Goal: Information Seeking & Learning: Find specific fact

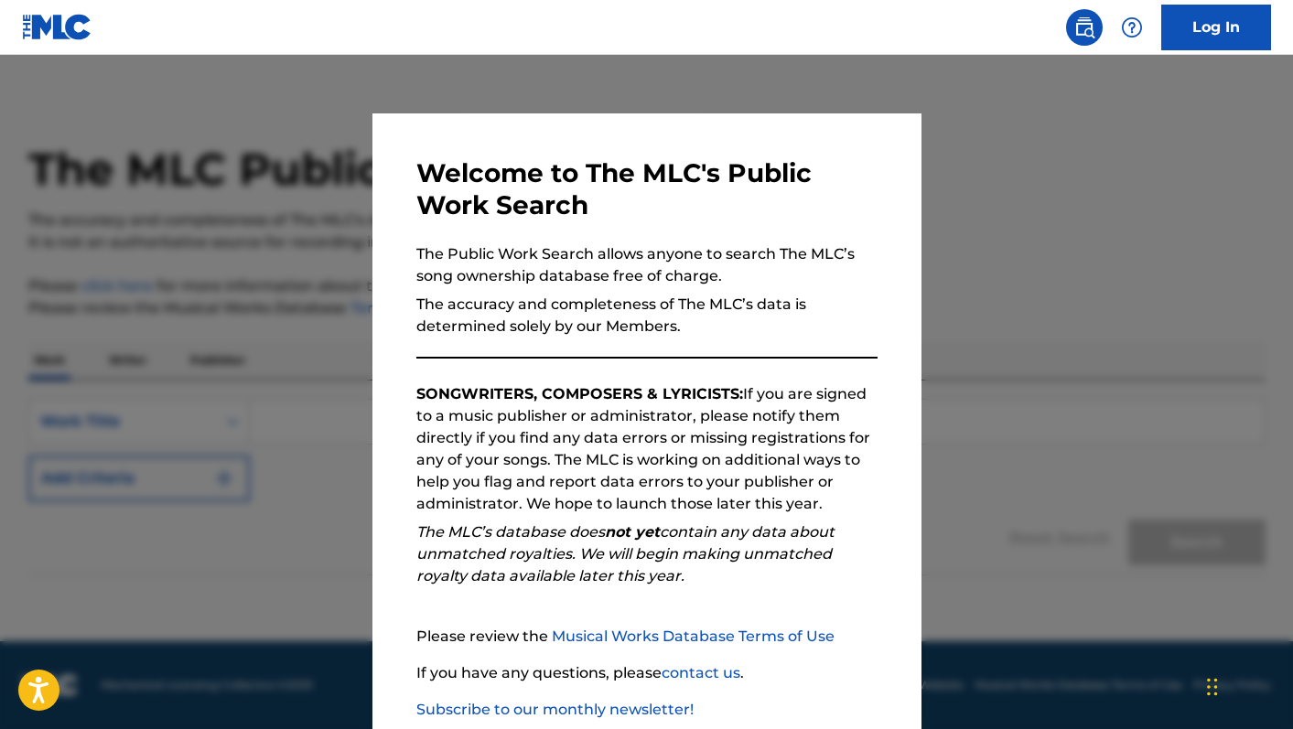
scroll to position [108, 0]
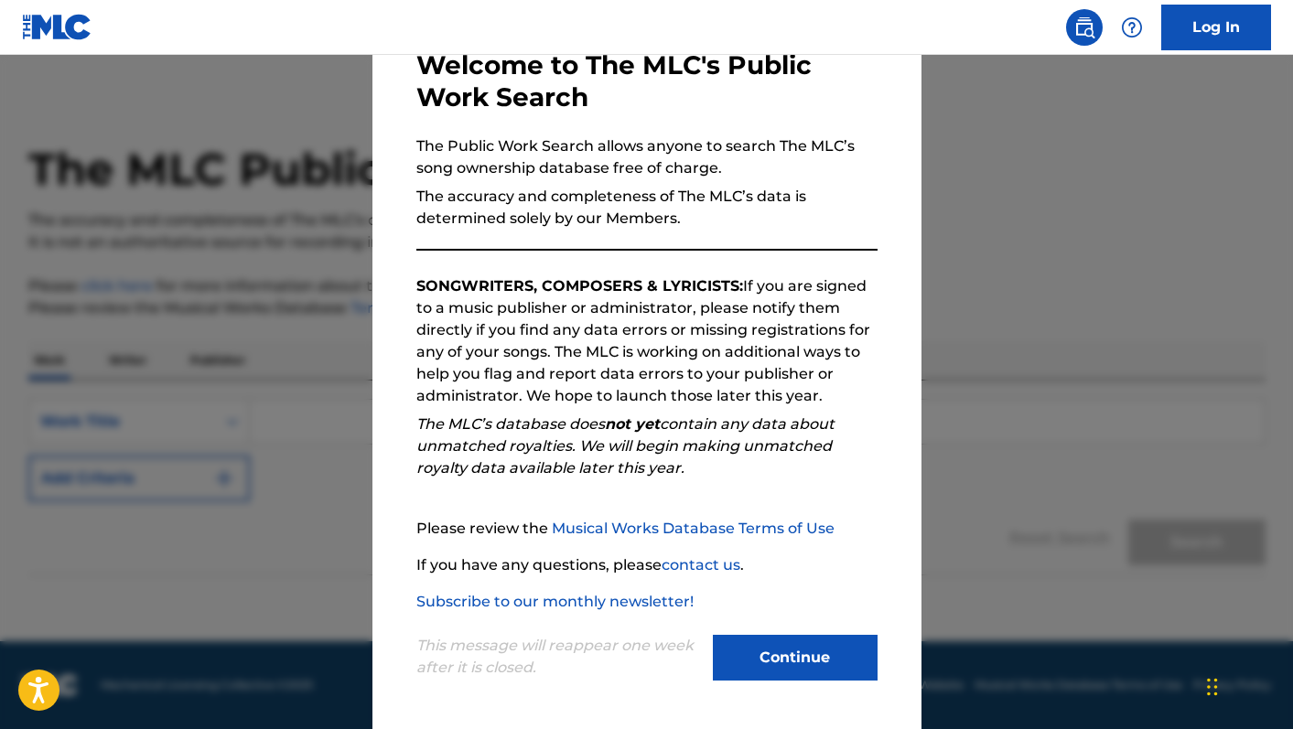
click at [782, 654] on button "Continue" at bounding box center [795, 658] width 165 height 46
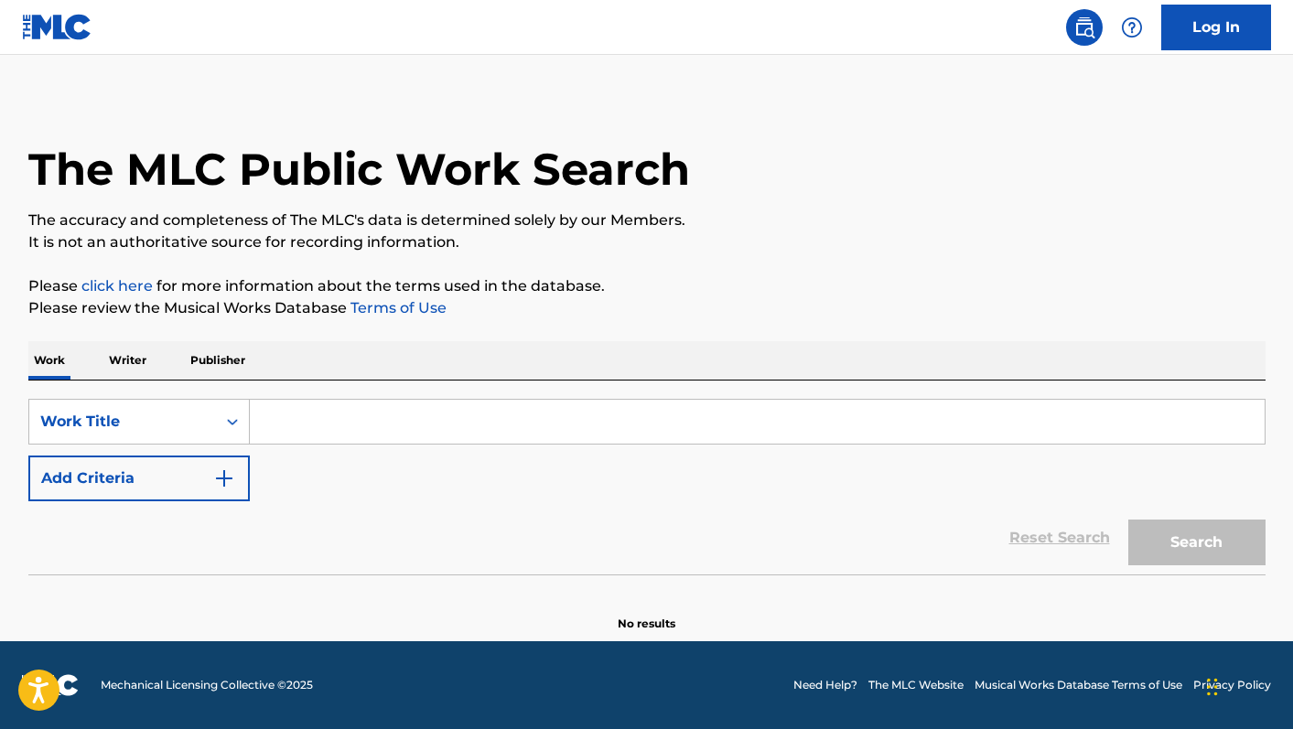
click at [317, 409] on input "Search Form" at bounding box center [757, 422] width 1015 height 44
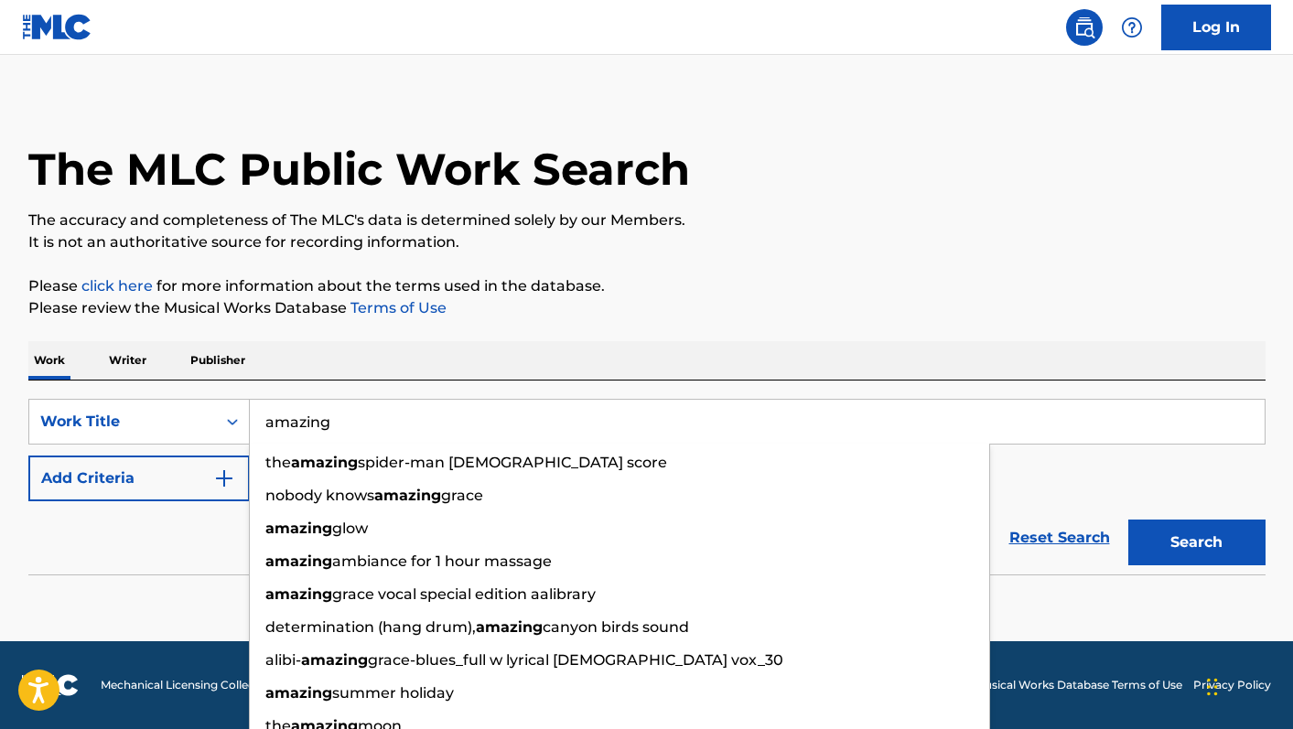
type input "amazing"
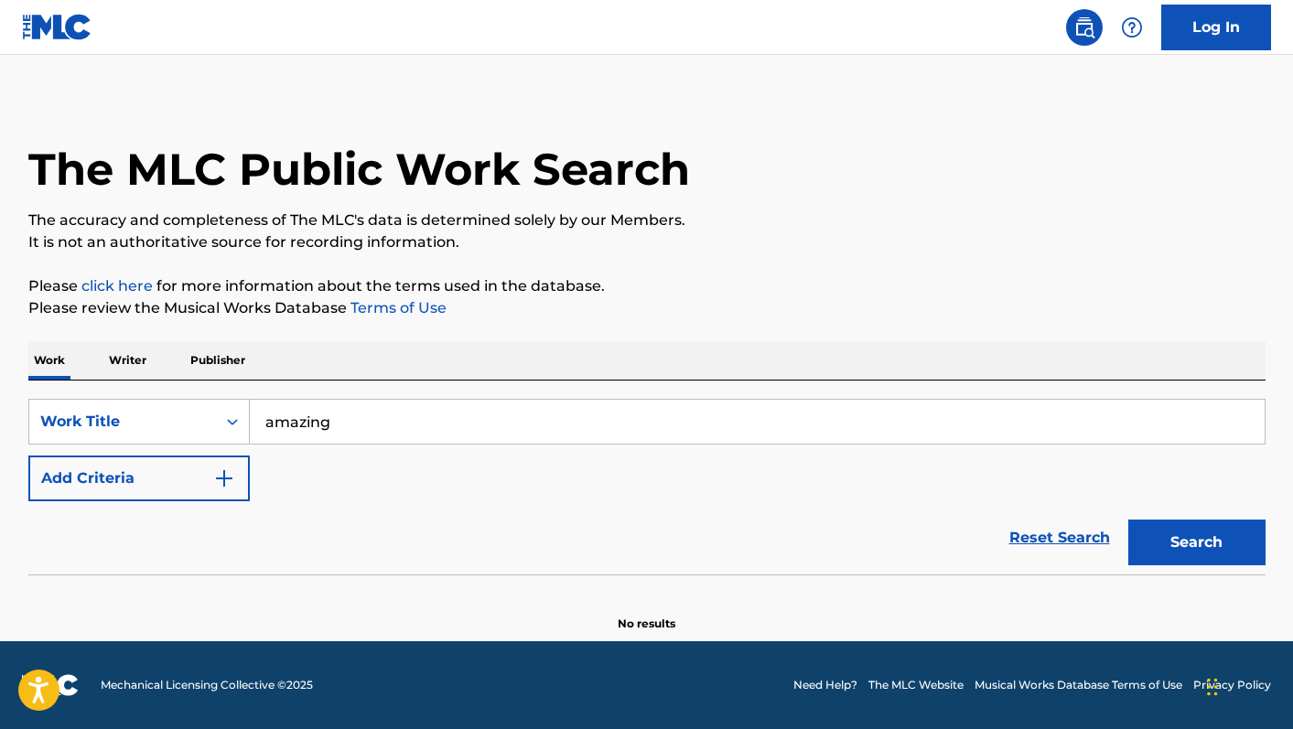
click at [353, 363] on div "Work Writer Publisher" at bounding box center [646, 360] width 1237 height 38
click at [229, 458] on button "Add Criteria" at bounding box center [138, 479] width 221 height 46
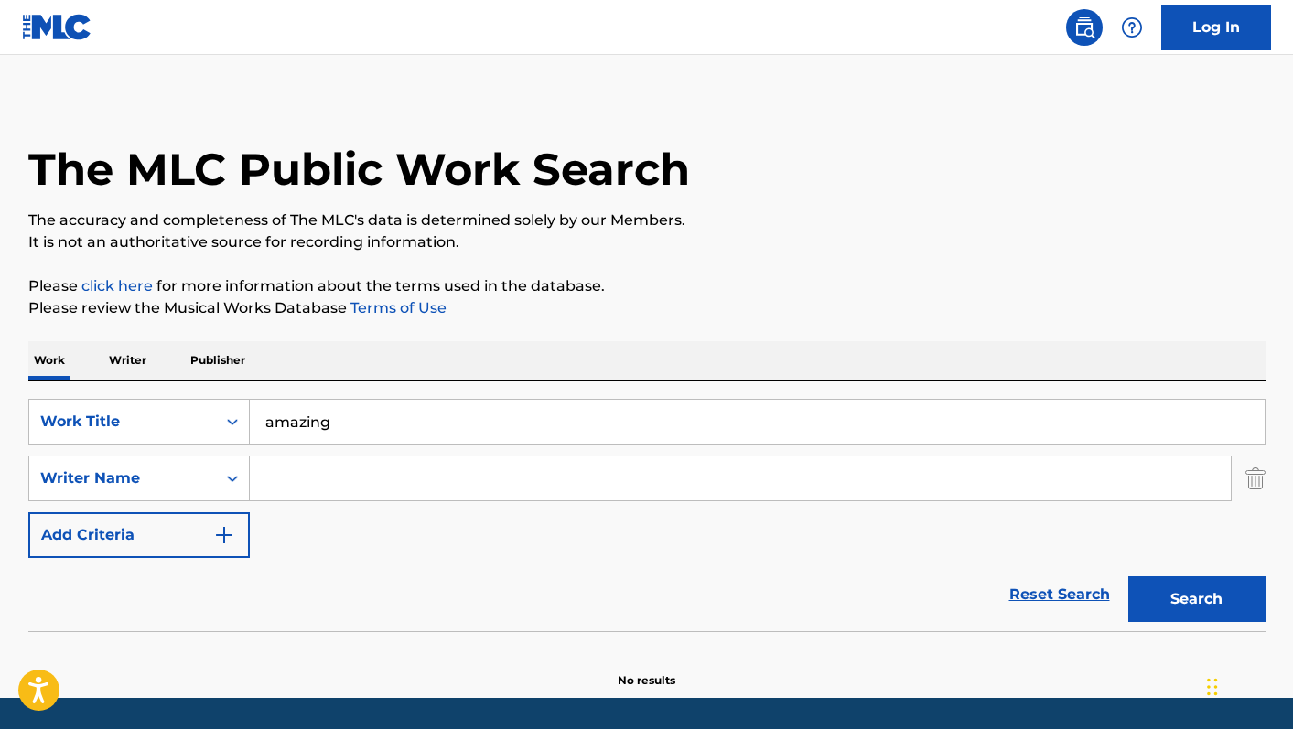
click at [307, 480] on input "Search Form" at bounding box center [740, 479] width 981 height 44
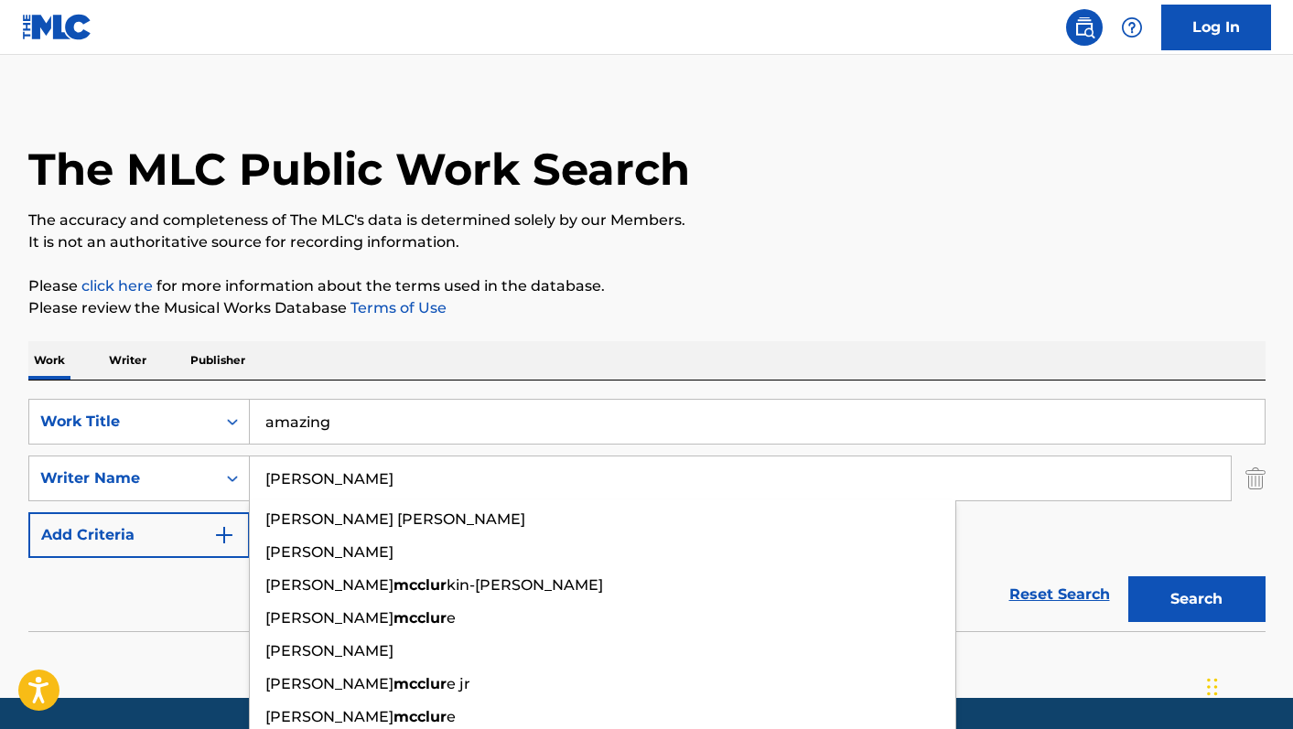
type input "[PERSON_NAME]"
click at [1128, 576] on button "Search" at bounding box center [1196, 599] width 137 height 46
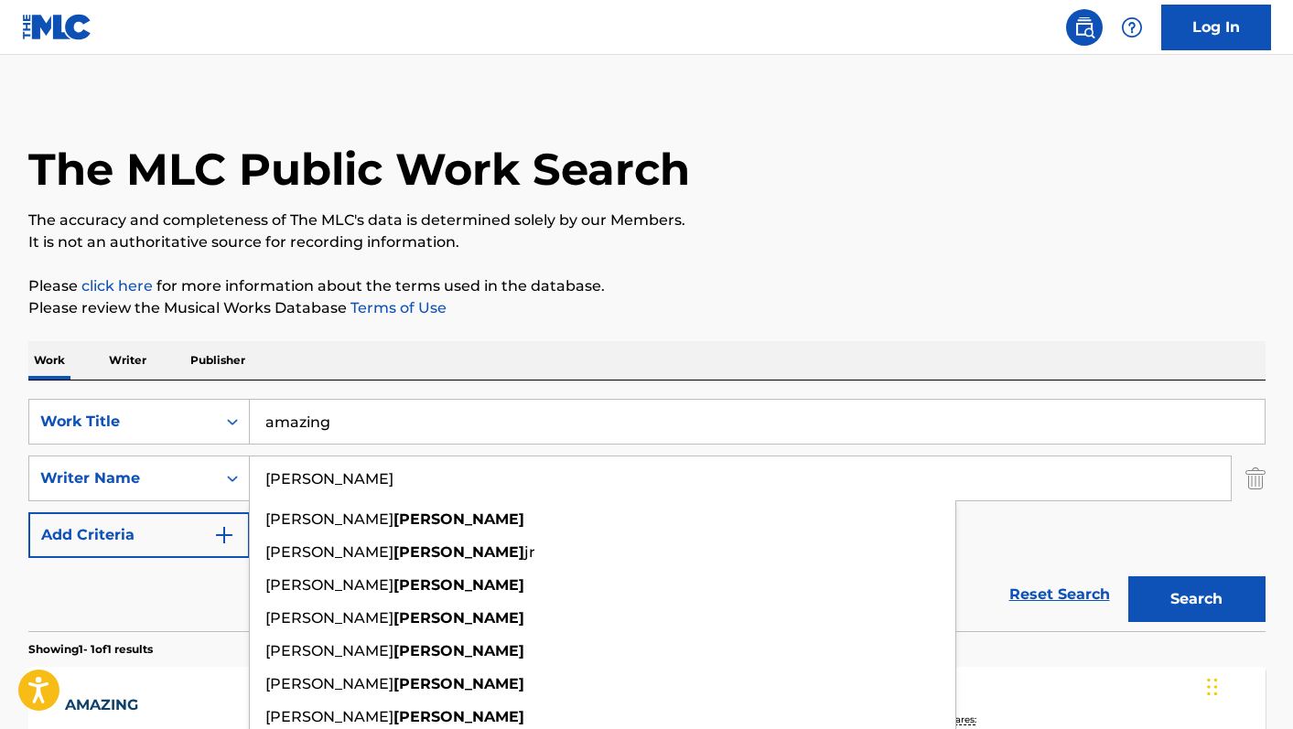
click at [470, 437] on input "amazing" at bounding box center [757, 422] width 1015 height 44
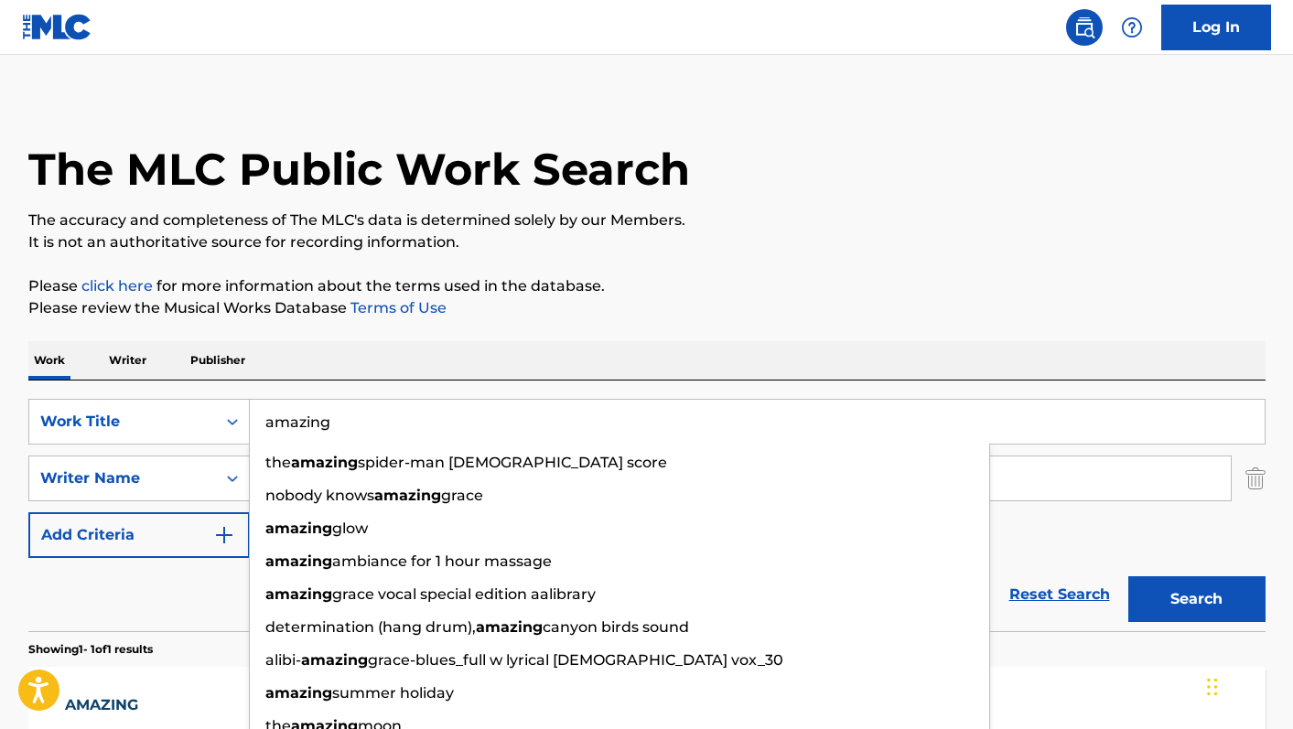
click at [761, 249] on p "It is not an authoritative source for recording information." at bounding box center [646, 242] width 1237 height 22
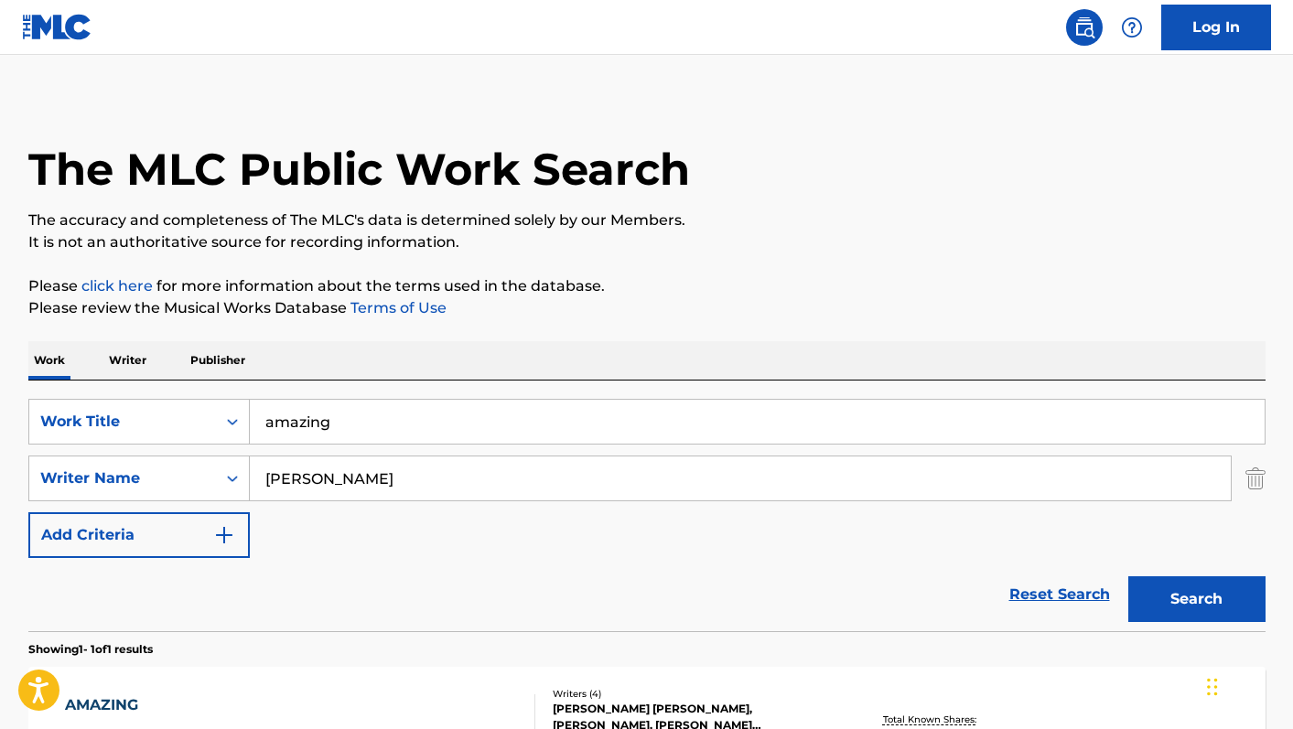
click at [1189, 585] on button "Search" at bounding box center [1196, 599] width 137 height 46
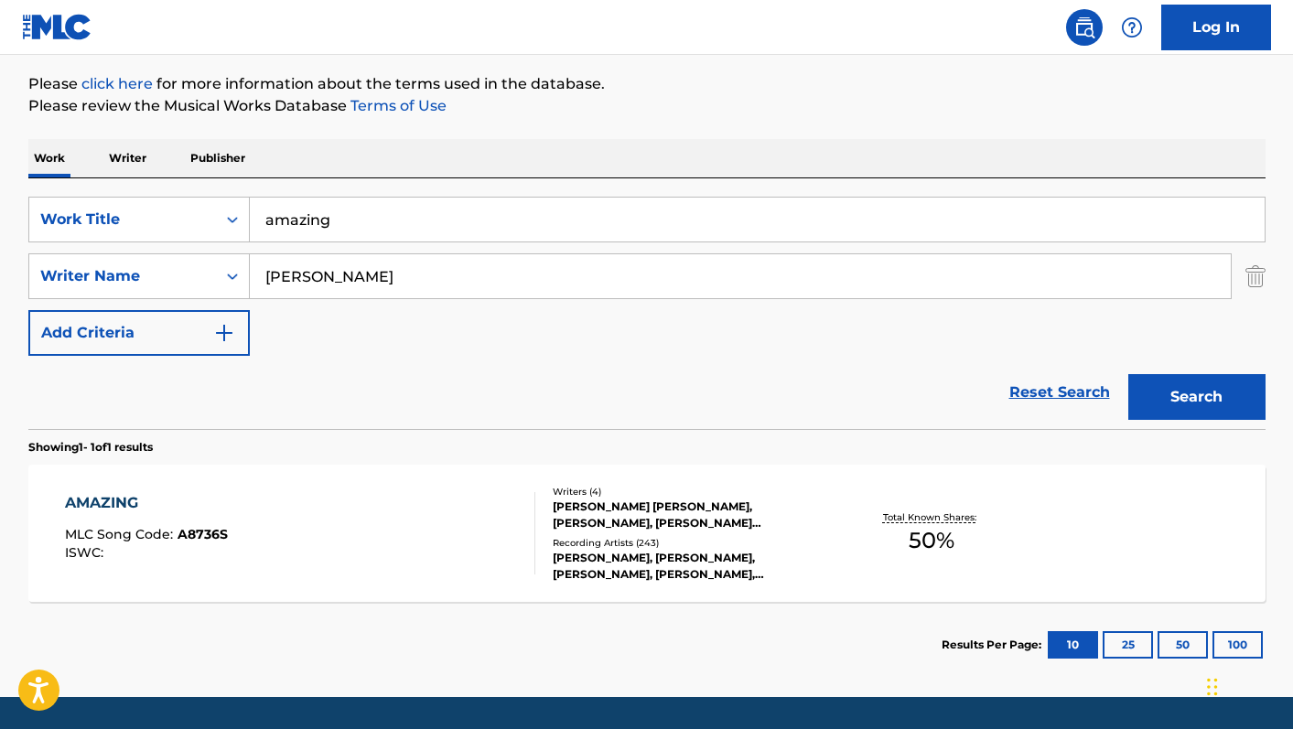
scroll to position [224, 0]
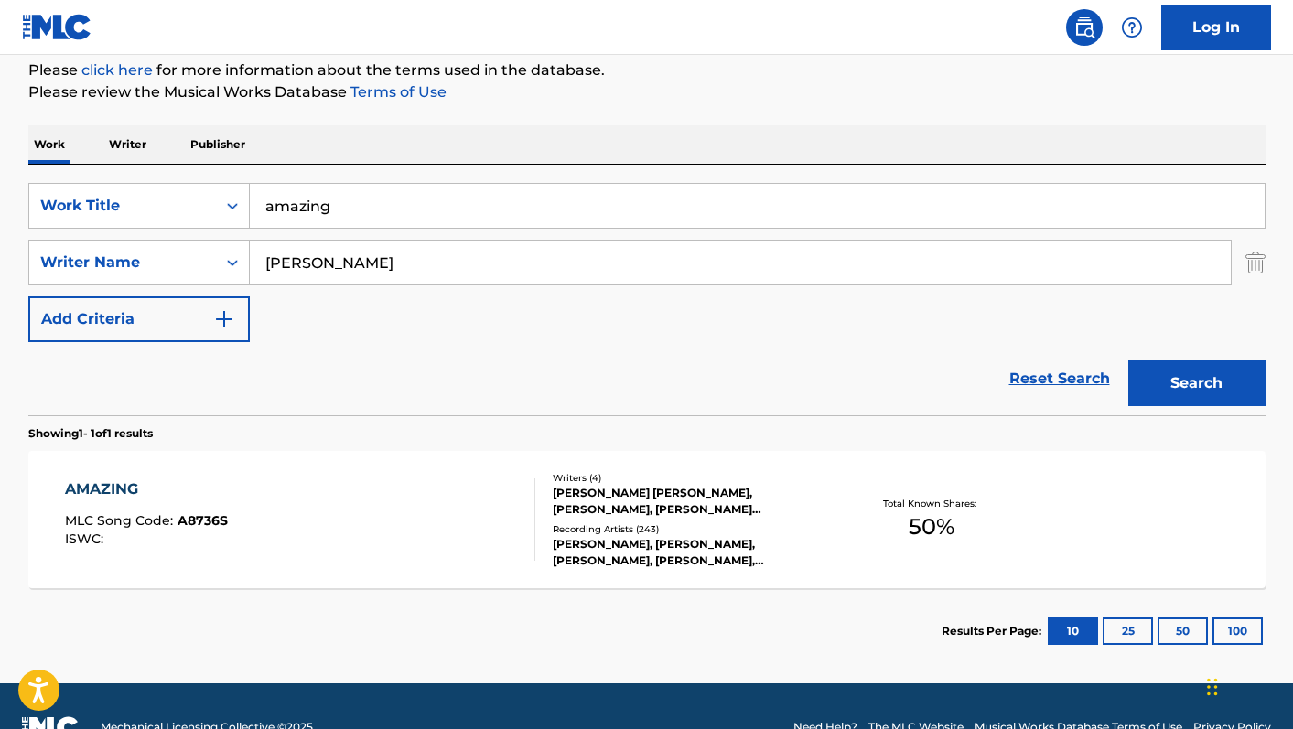
click at [510, 521] on div "AMAZING MLC Song Code : A8736S ISWC :" at bounding box center [300, 520] width 470 height 82
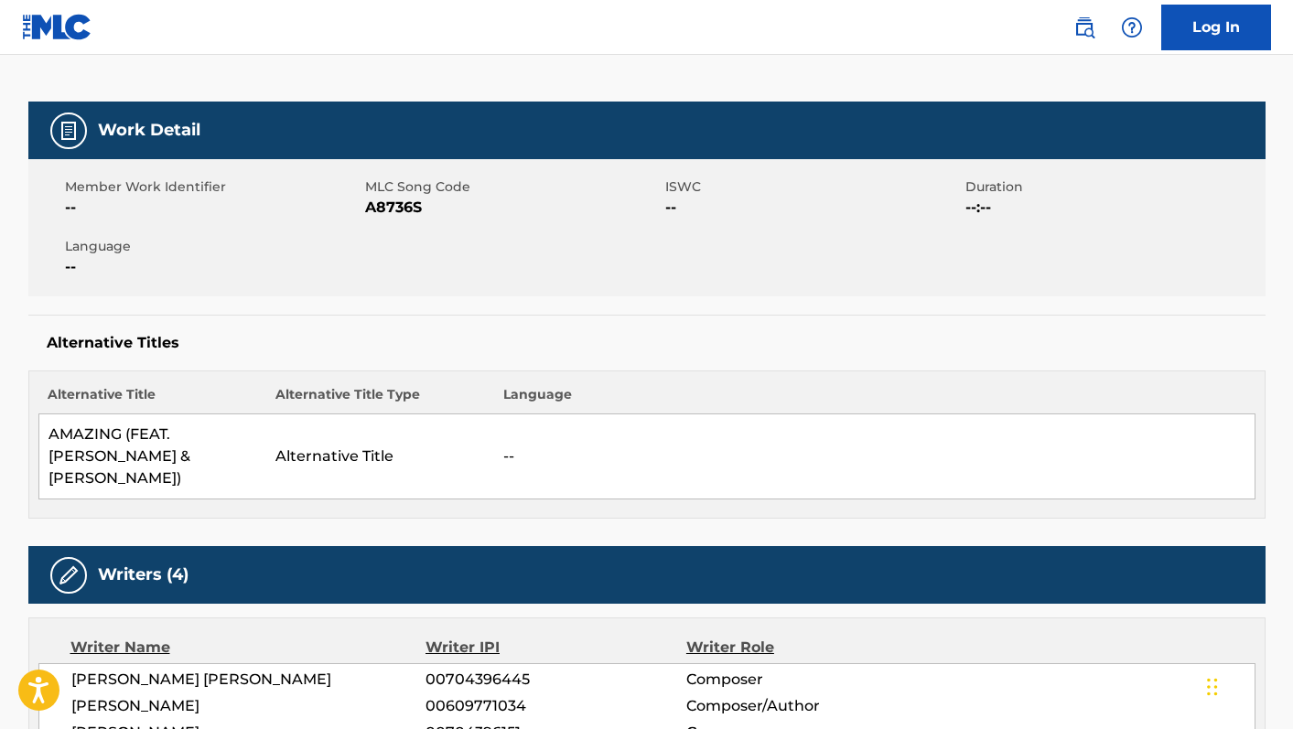
scroll to position [247, 0]
